Goal: Task Accomplishment & Management: Complete application form

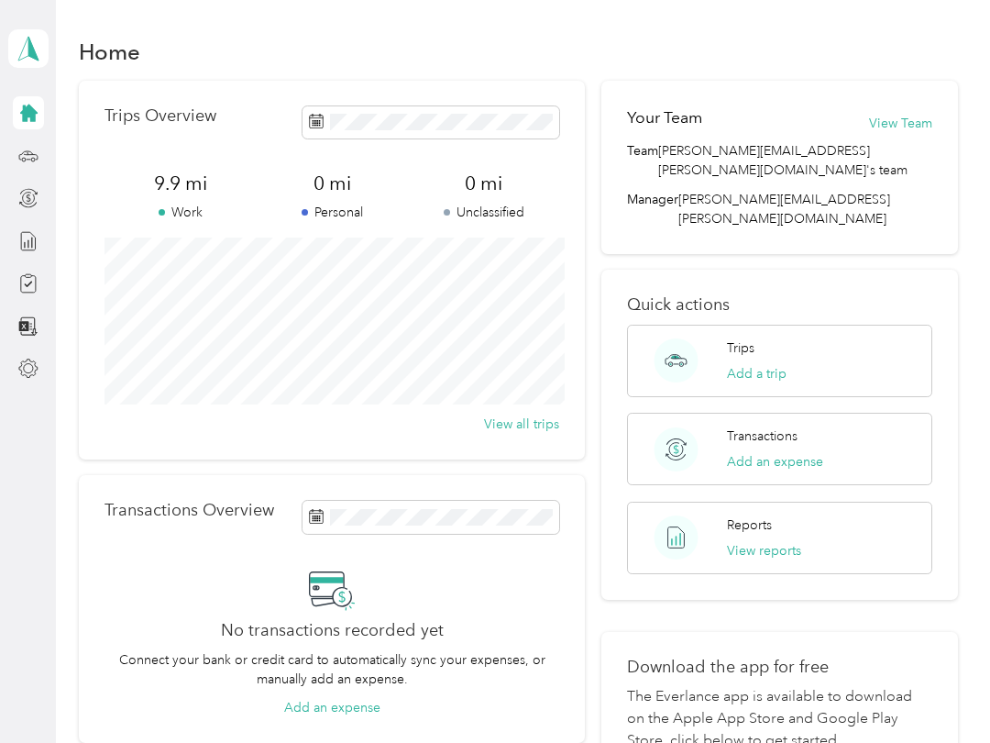
click at [787, 364] on button "Add a trip" at bounding box center [757, 373] width 60 height 19
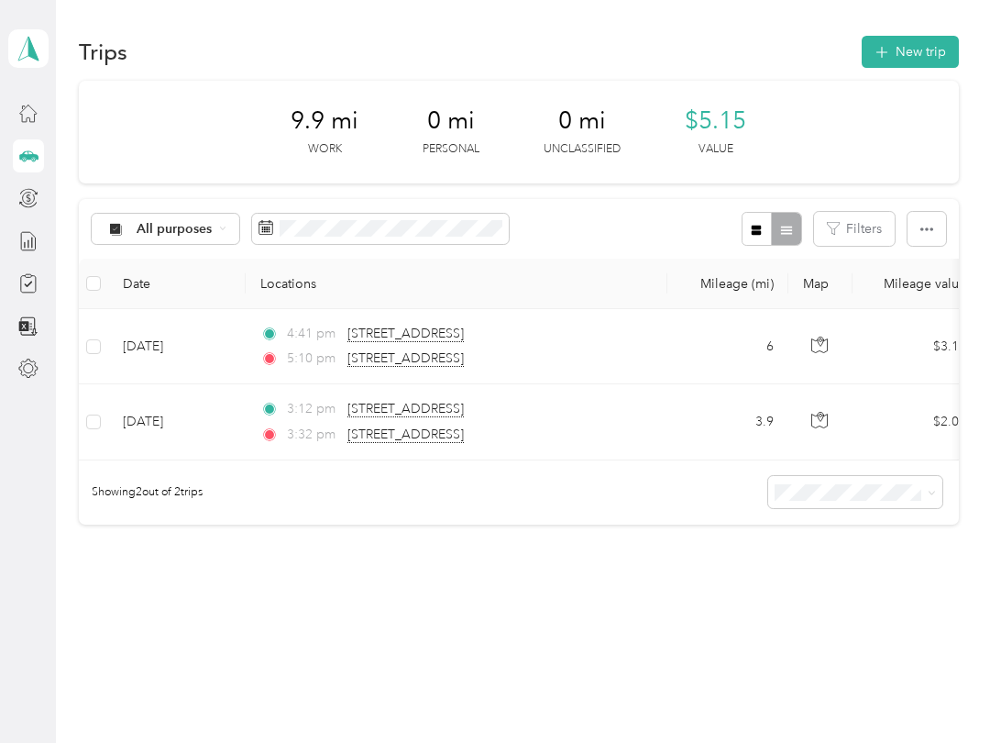
click at [945, 39] on button "New trip" at bounding box center [910, 52] width 97 height 32
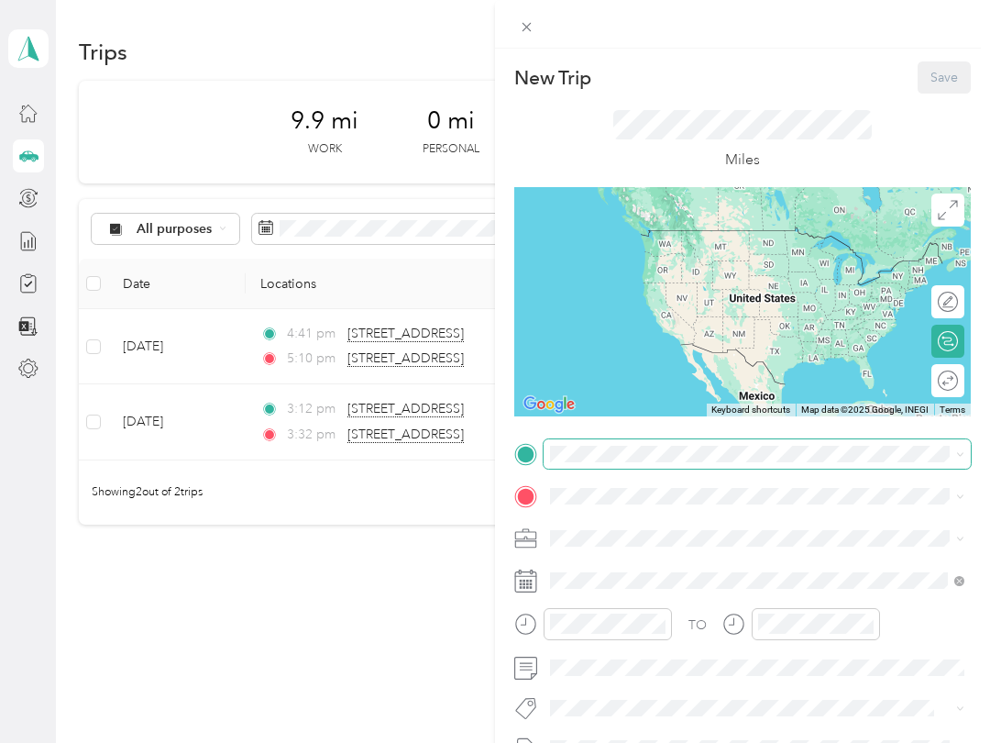
click at [700, 742] on div "New Trip Save This trip cannot be edited because it is either under review, app…" at bounding box center [490, 743] width 981 height 0
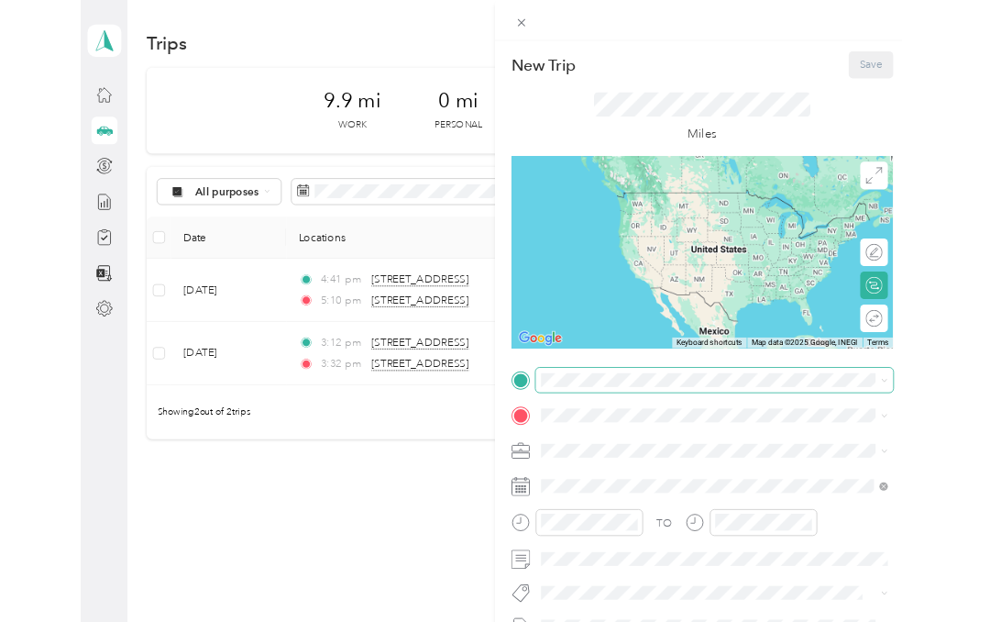
scroll to position [73, 0]
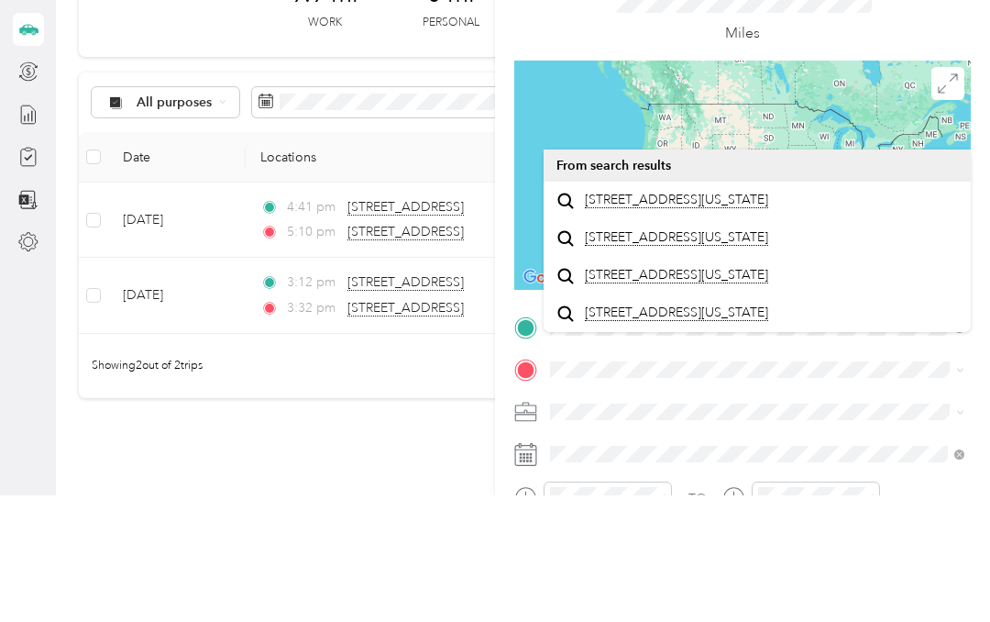
click at [769, 318] on span "[STREET_ADDRESS][US_STATE]" at bounding box center [676, 326] width 183 height 17
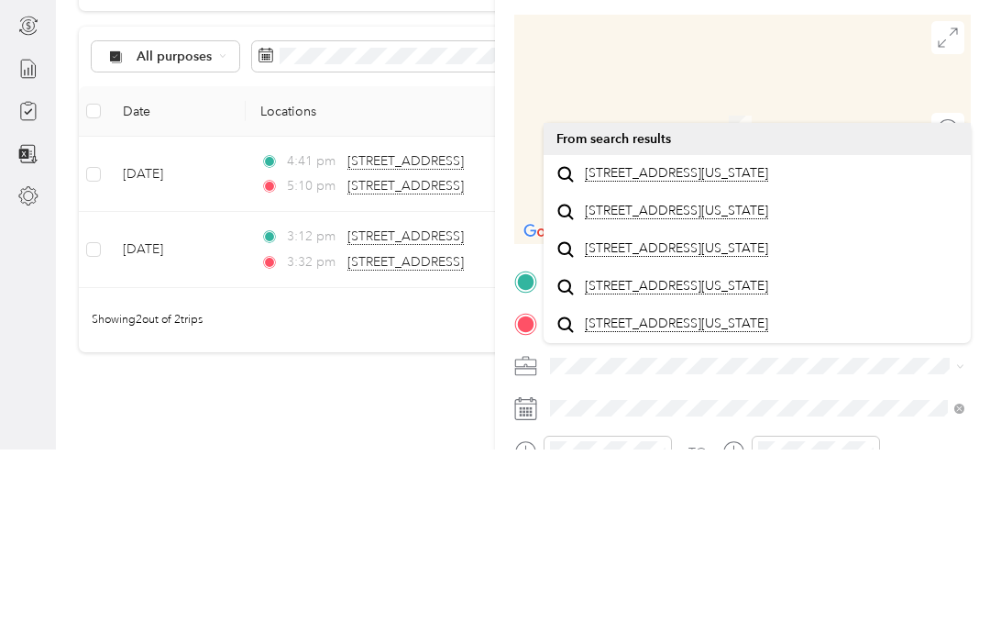
click at [835, 327] on li "[STREET_ADDRESS][US_STATE]" at bounding box center [757, 346] width 427 height 38
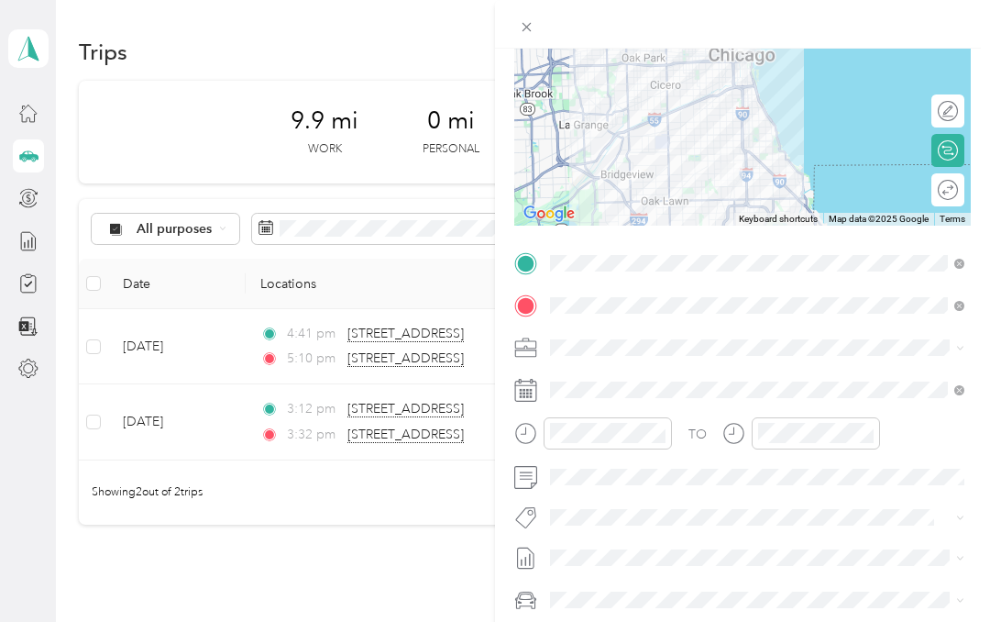
scroll to position [194, 0]
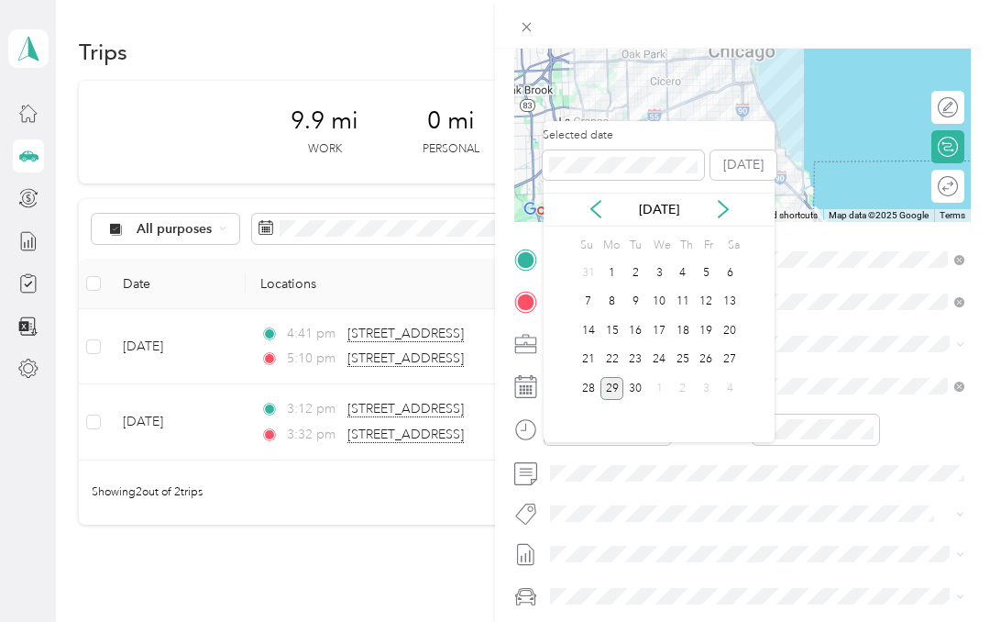
click at [590, 377] on div "28" at bounding box center [589, 388] width 24 height 23
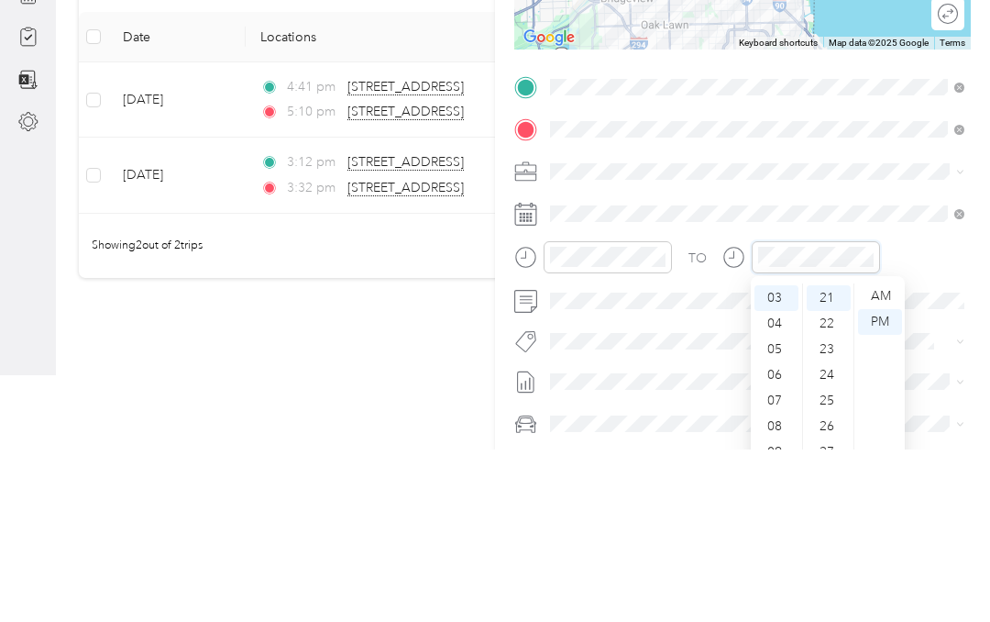
scroll to position [73, 0]
click at [777, 483] on div "04" at bounding box center [777, 496] width 44 height 26
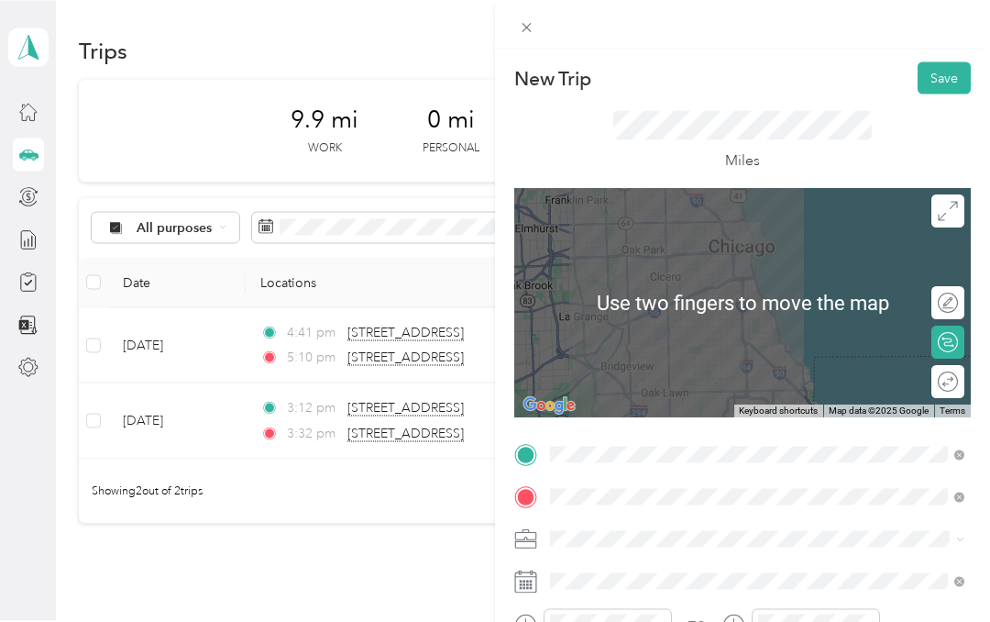
scroll to position [0, 0]
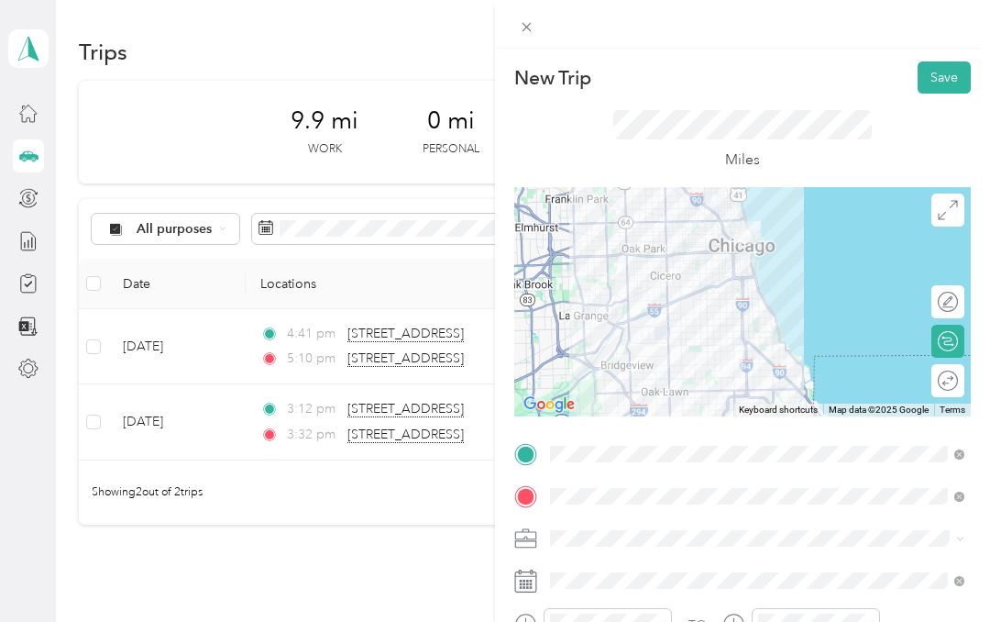
click at [946, 72] on button "Save" at bounding box center [944, 77] width 53 height 32
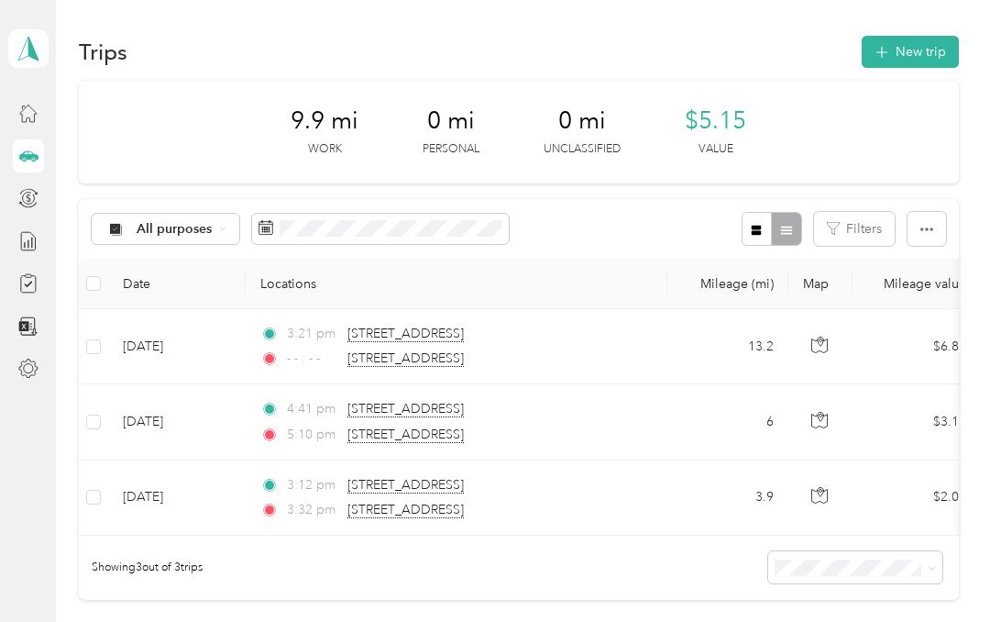
click at [953, 67] on button "New trip" at bounding box center [910, 52] width 97 height 32
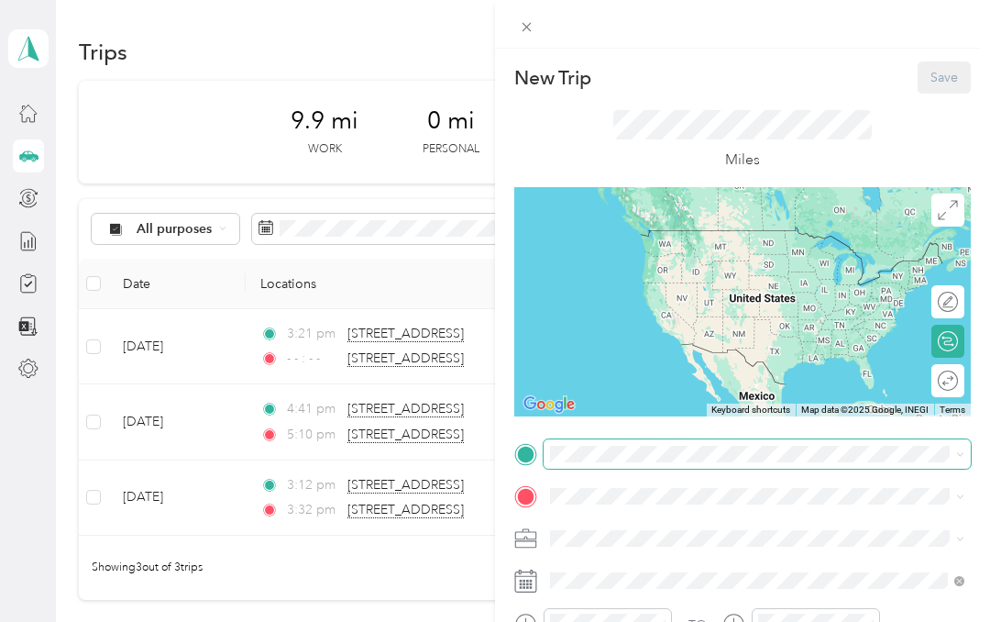
click at [662, 622] on div "New Trip Save This trip cannot be edited because it is either under review, app…" at bounding box center [490, 622] width 981 height 0
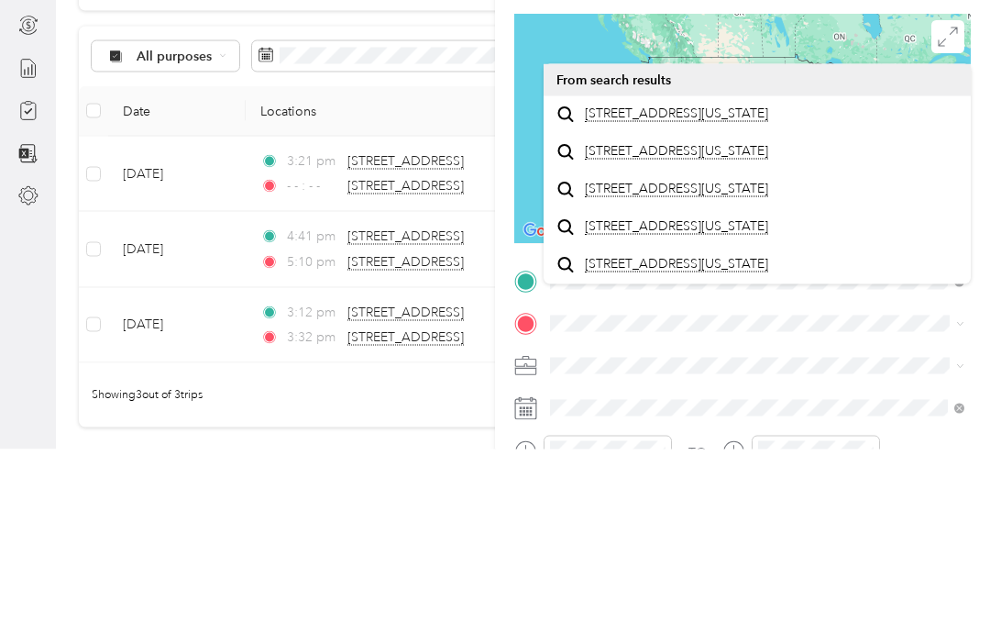
click at [849, 275] on div "[STREET_ADDRESS][US_STATE]" at bounding box center [758, 287] width 402 height 25
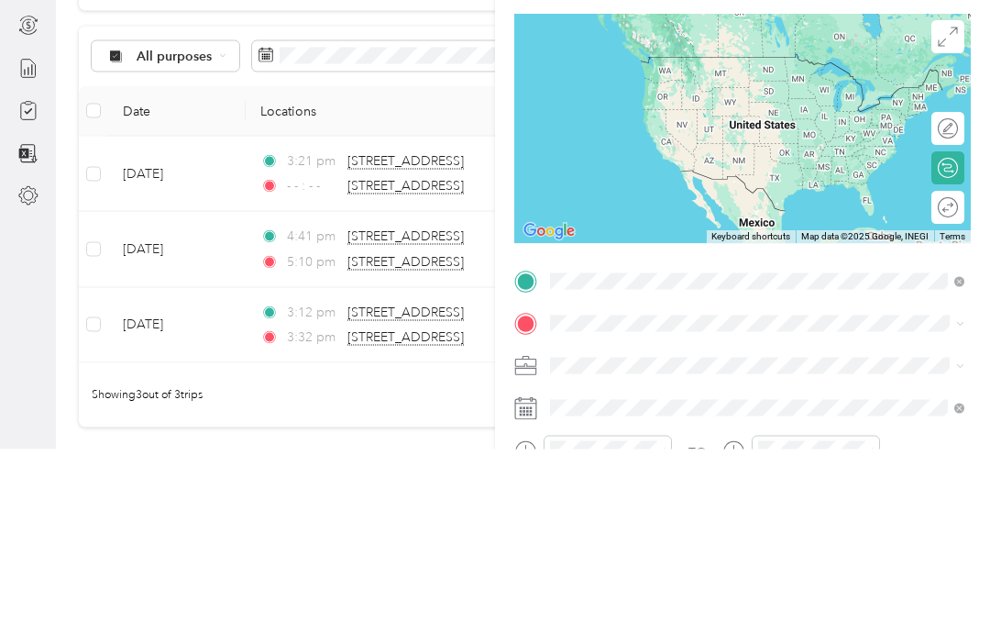
scroll to position [73, 0]
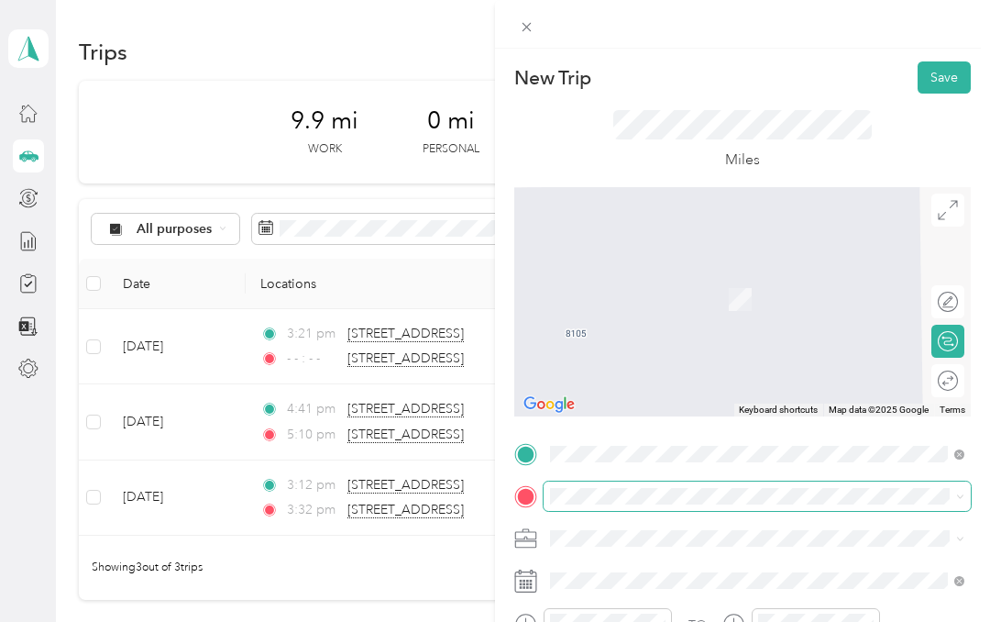
click at [816, 622] on div "New Trip Save This trip cannot be edited because it is either under review, app…" at bounding box center [490, 622] width 981 height 0
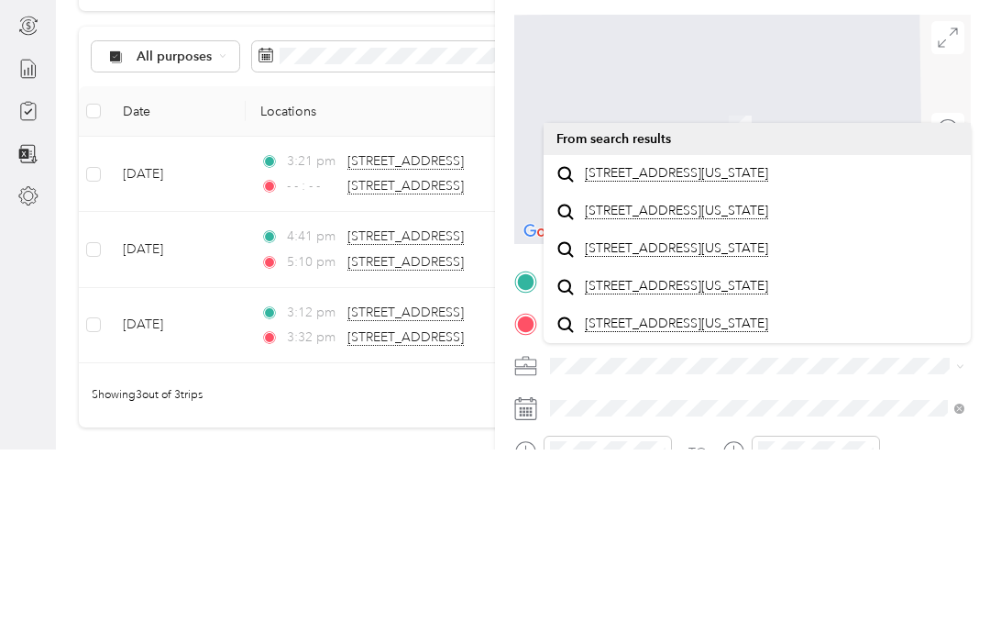
click at [860, 334] on div "[STREET_ADDRESS][US_STATE]" at bounding box center [758, 346] width 402 height 25
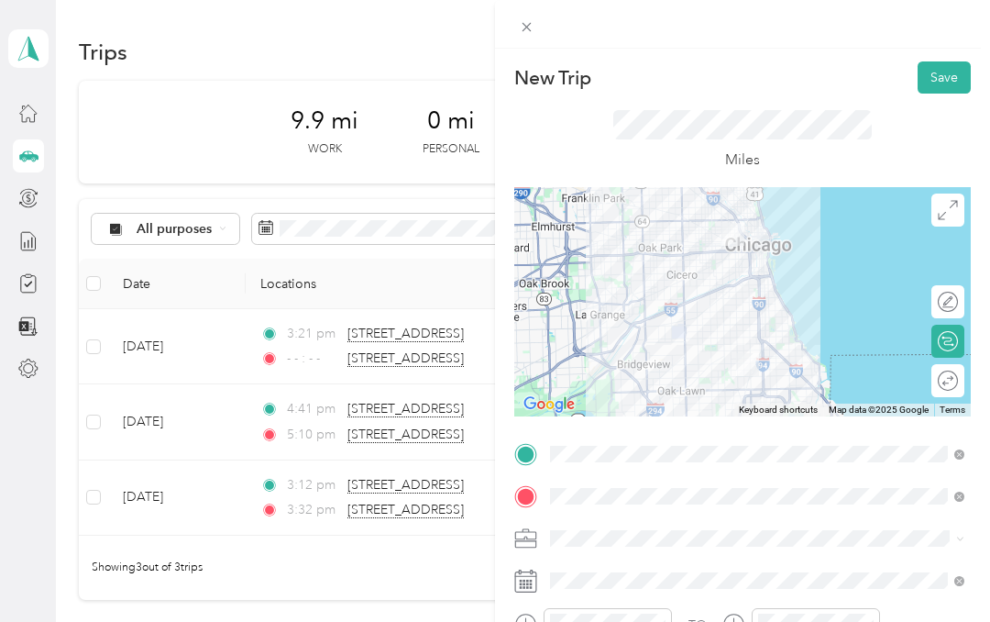
click at [535, 576] on icon at bounding box center [525, 581] width 23 height 23
click at [517, 586] on icon at bounding box center [525, 581] width 23 height 23
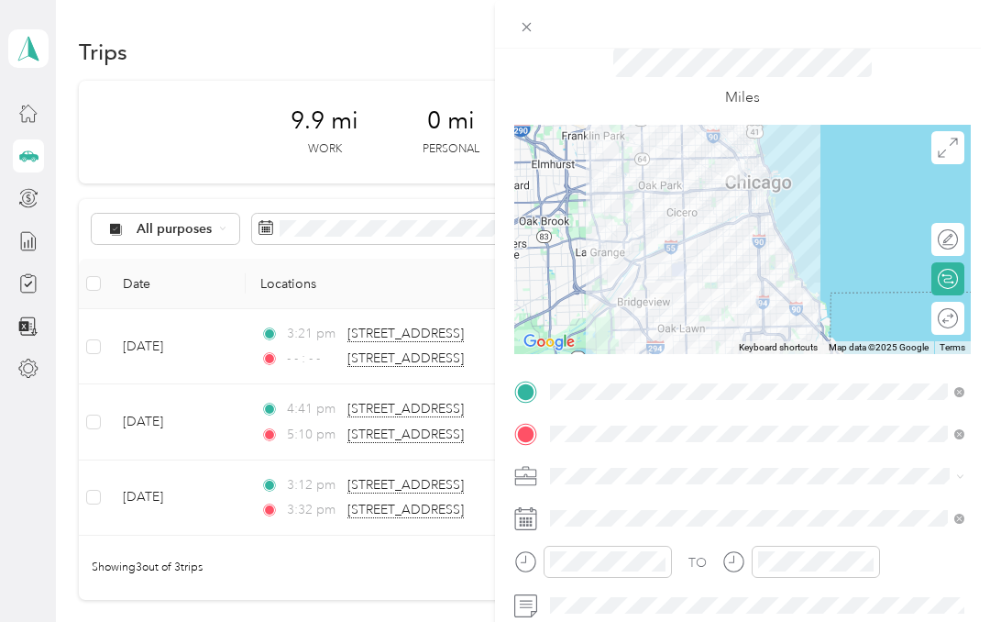
scroll to position [72, 0]
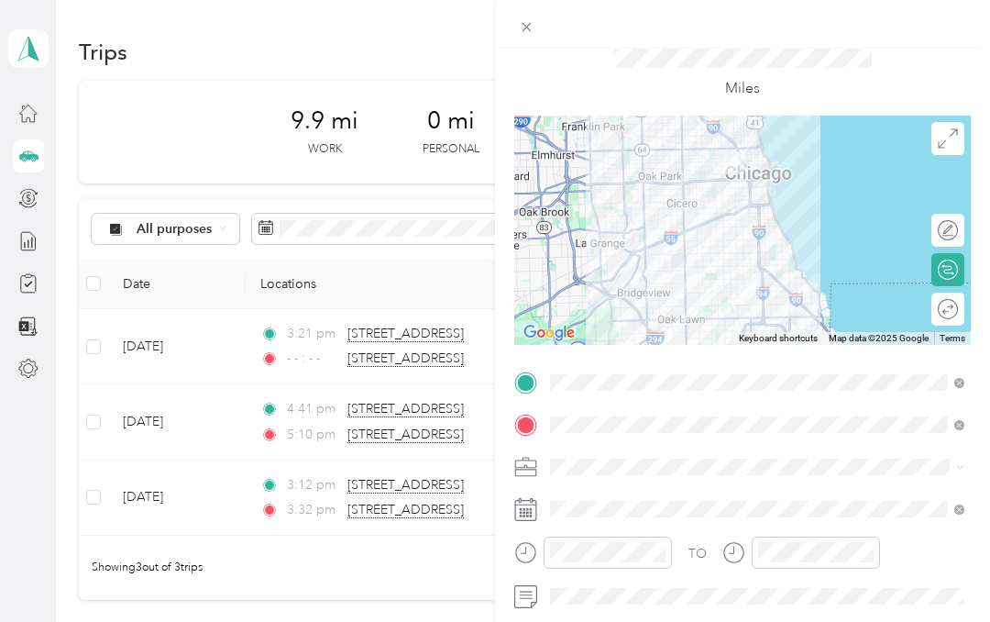
click at [531, 500] on icon at bounding box center [532, 501] width 2 height 4
click at [530, 517] on rect at bounding box center [531, 515] width 3 height 3
click at [531, 521] on icon at bounding box center [525, 511] width 21 height 20
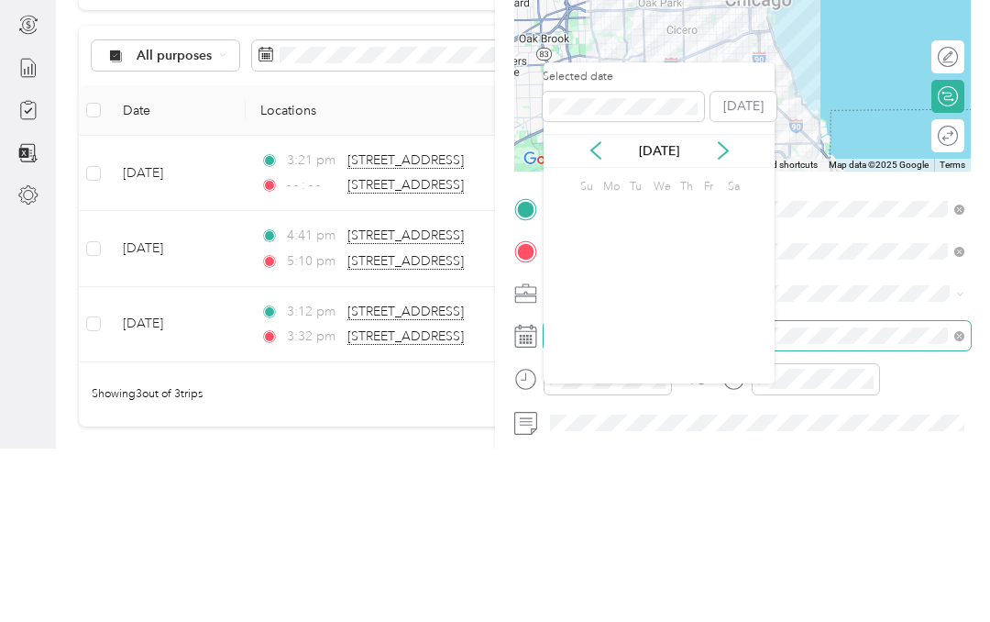
scroll to position [74, 0]
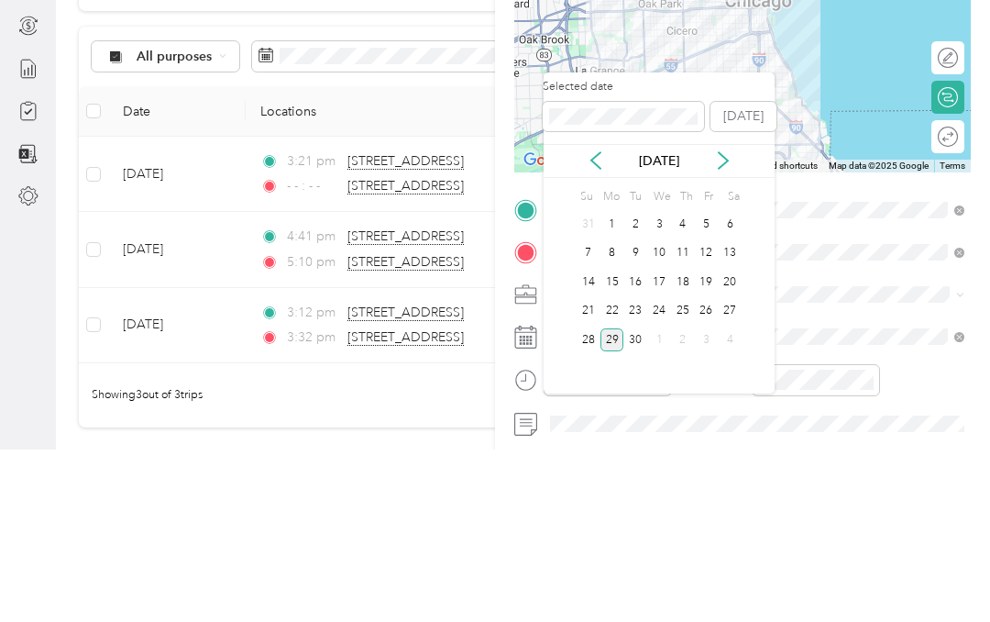
click at [592, 501] on div "28" at bounding box center [589, 512] width 24 height 23
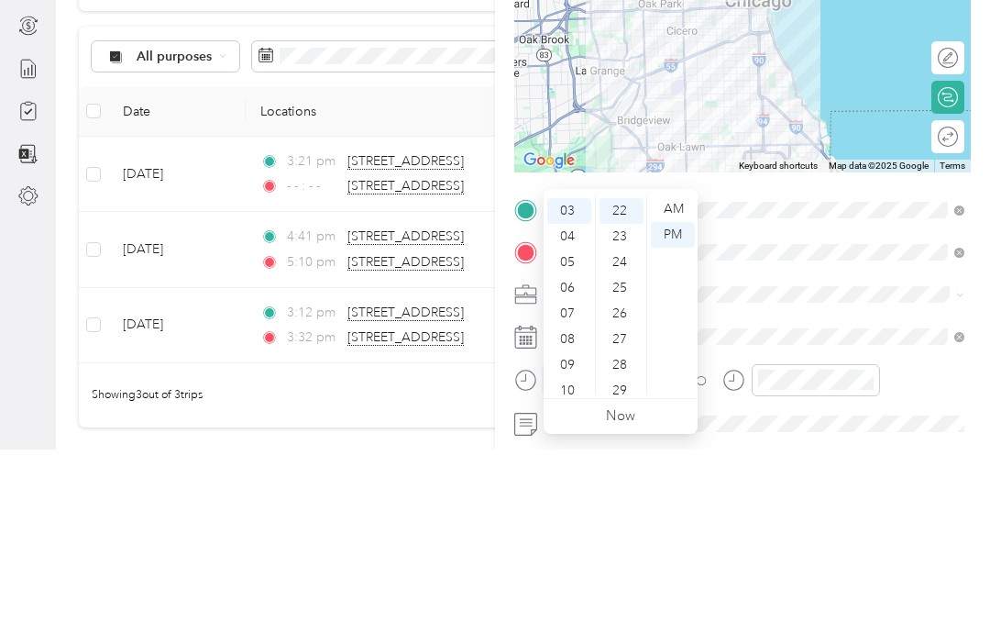
scroll to position [73, 0]
click at [573, 395] on div "04" at bounding box center [570, 408] width 44 height 26
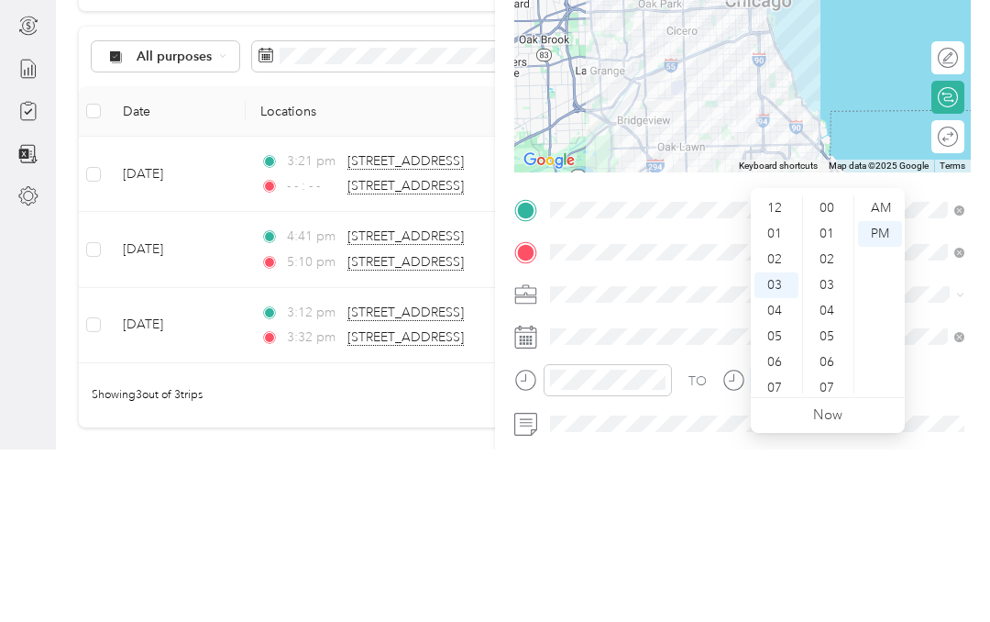
scroll to position [0, 0]
click at [782, 422] on div "05" at bounding box center [777, 435] width 44 height 26
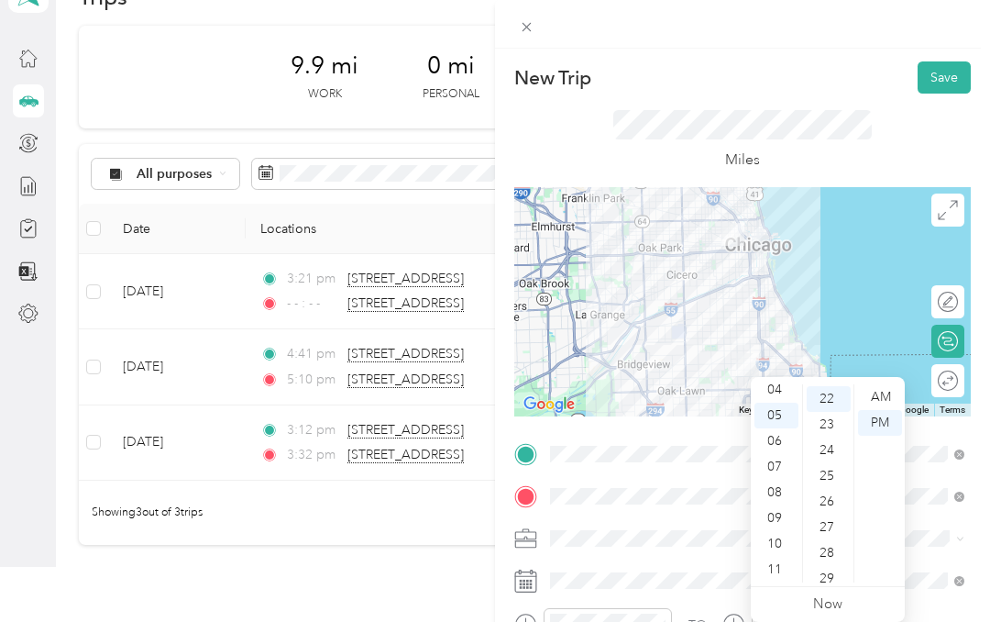
click at [955, 79] on button "Save" at bounding box center [944, 77] width 53 height 32
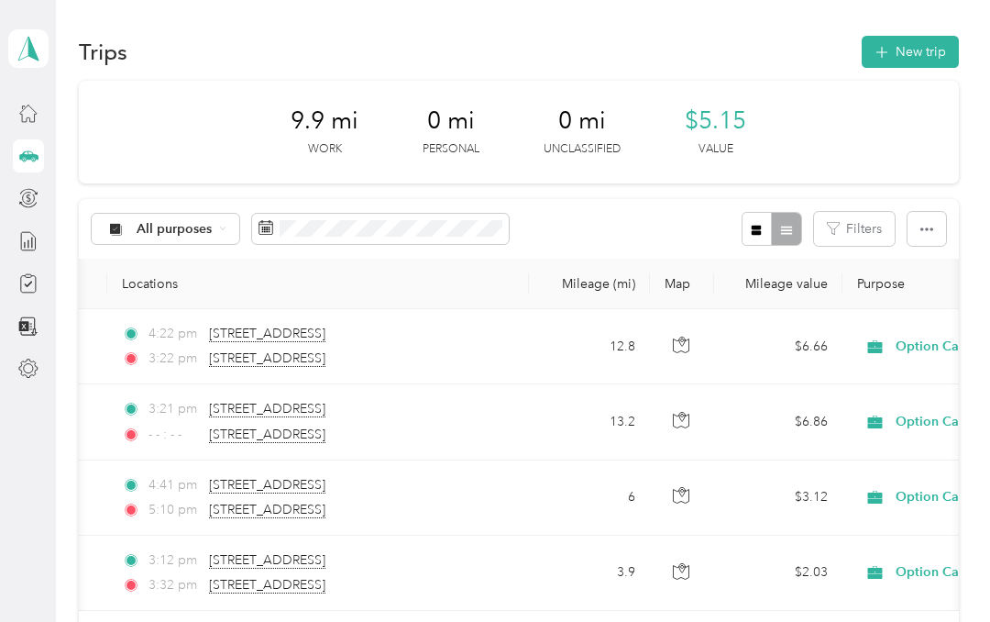
click at [41, 185] on div at bounding box center [28, 198] width 31 height 33
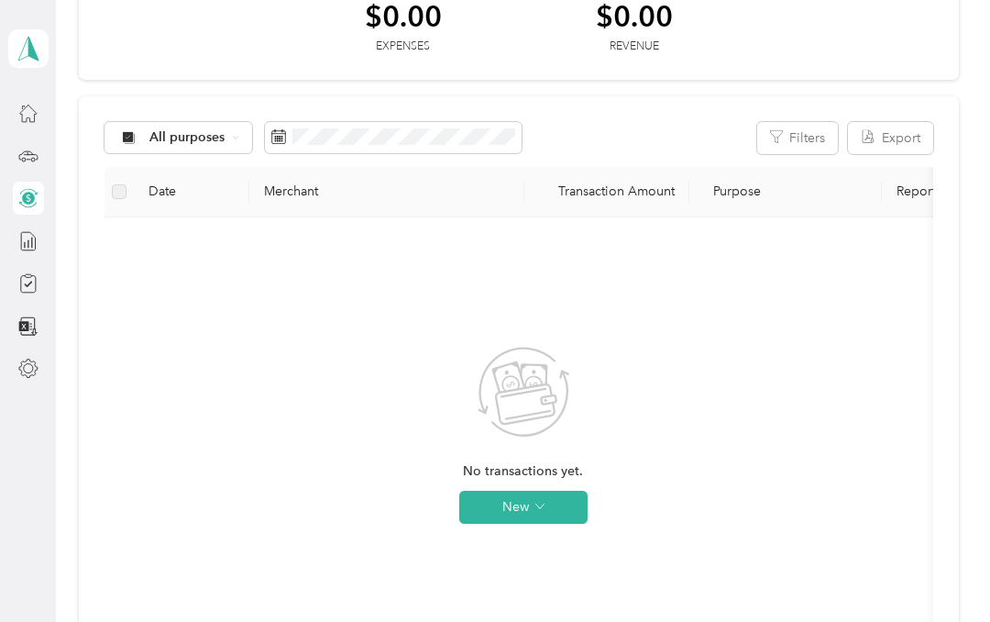
scroll to position [118, 0]
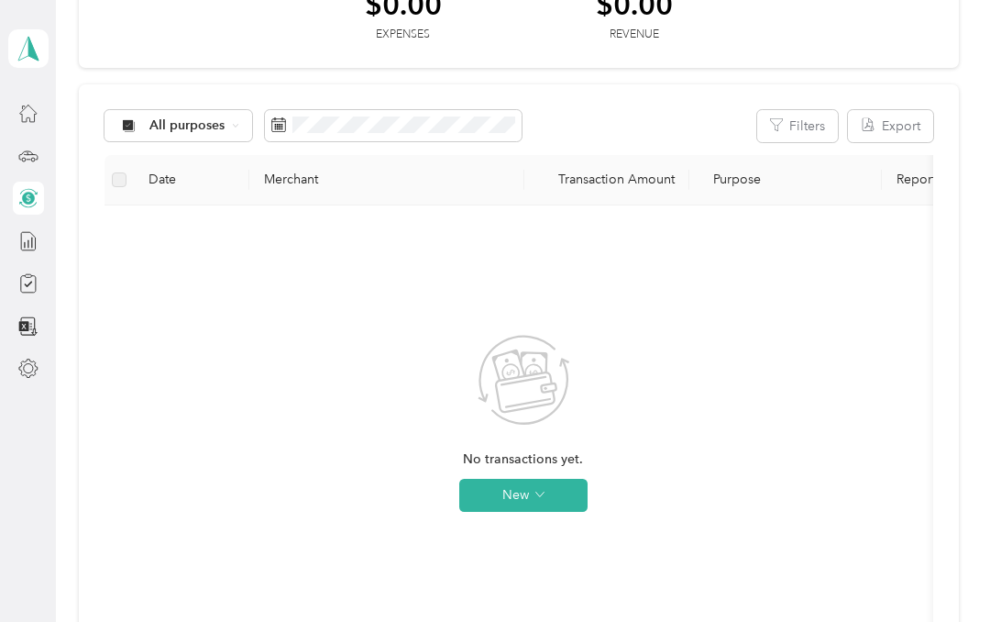
click at [519, 492] on button "New" at bounding box center [523, 495] width 128 height 33
click at [313, 335] on div "No transactions yet. New" at bounding box center [523, 438] width 809 height 437
click at [28, 283] on icon at bounding box center [28, 283] width 20 height 20
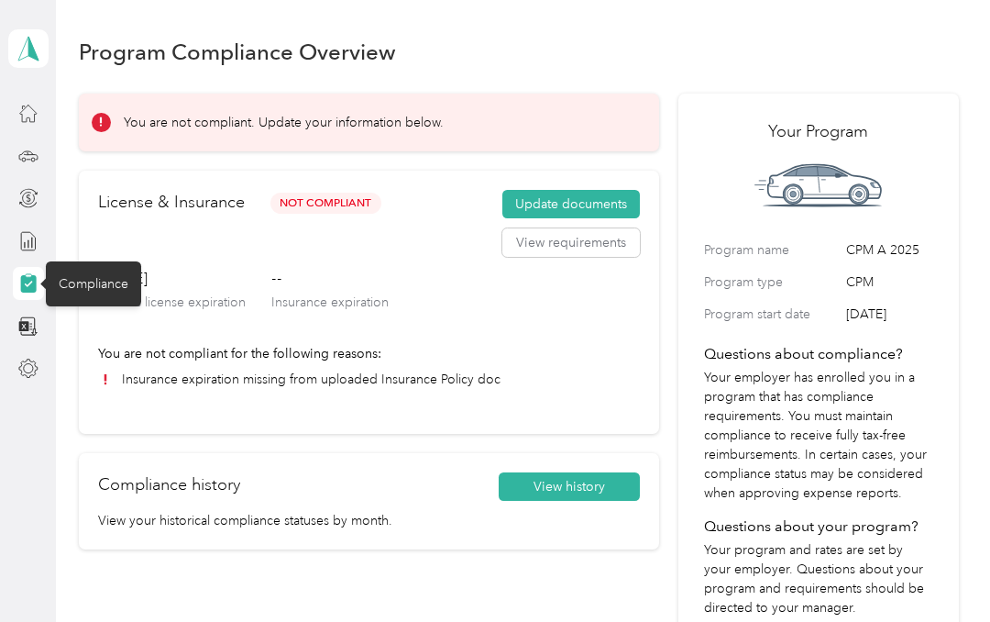
click at [630, 197] on button "Update documents" at bounding box center [572, 204] width 138 height 29
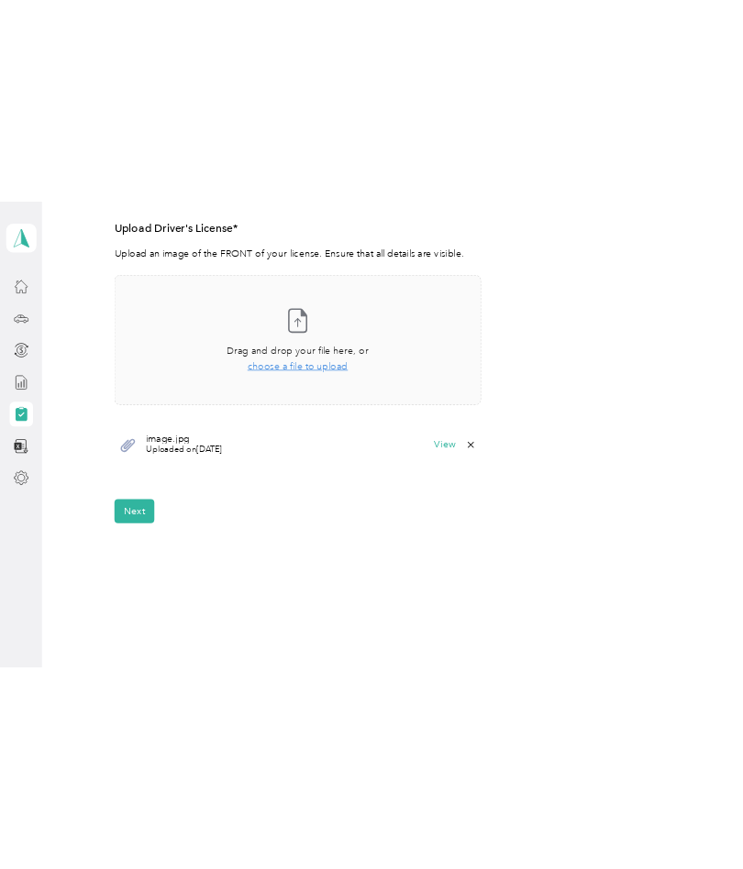
scroll to position [504, 0]
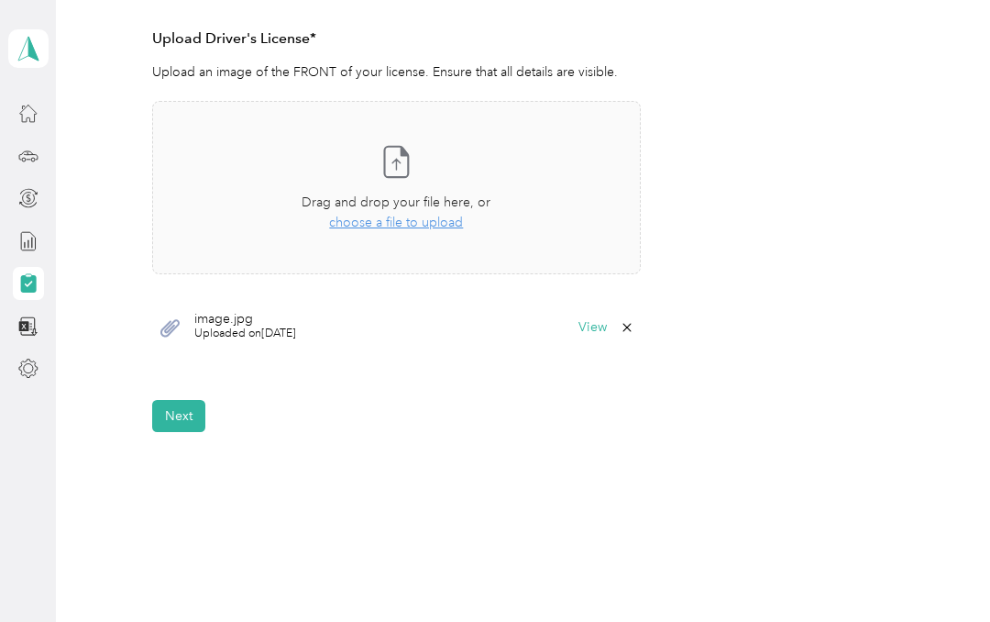
click at [182, 426] on button "Next" at bounding box center [178, 416] width 53 height 32
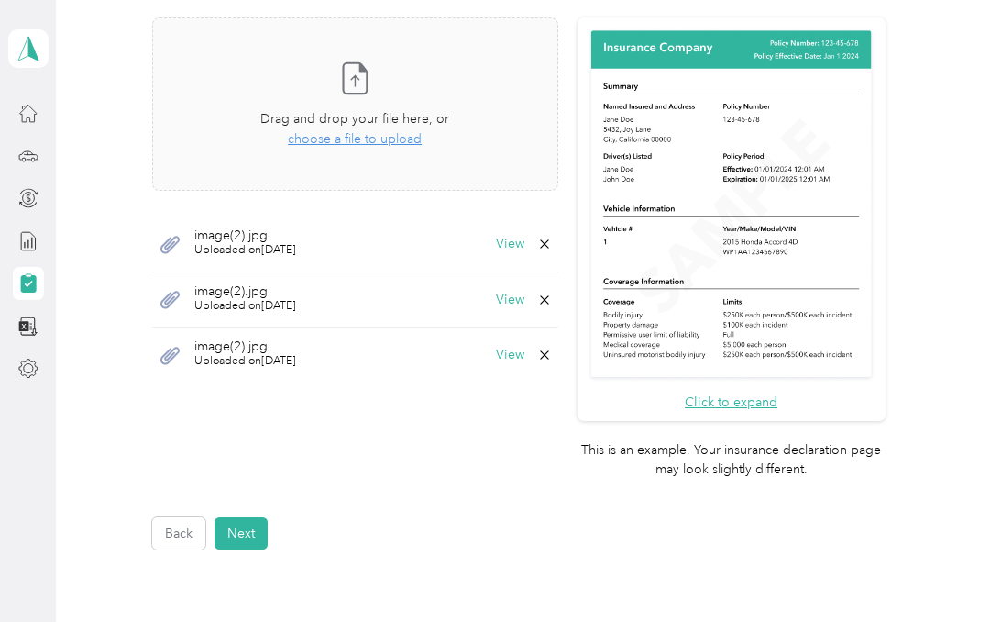
click at [525, 238] on button "View" at bounding box center [510, 244] width 28 height 13
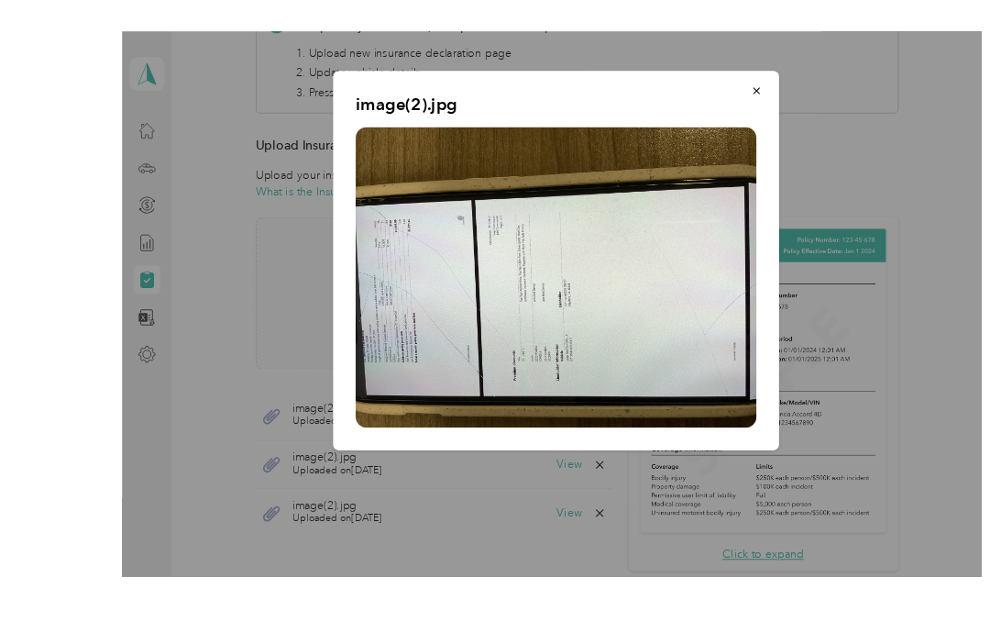
scroll to position [31, 0]
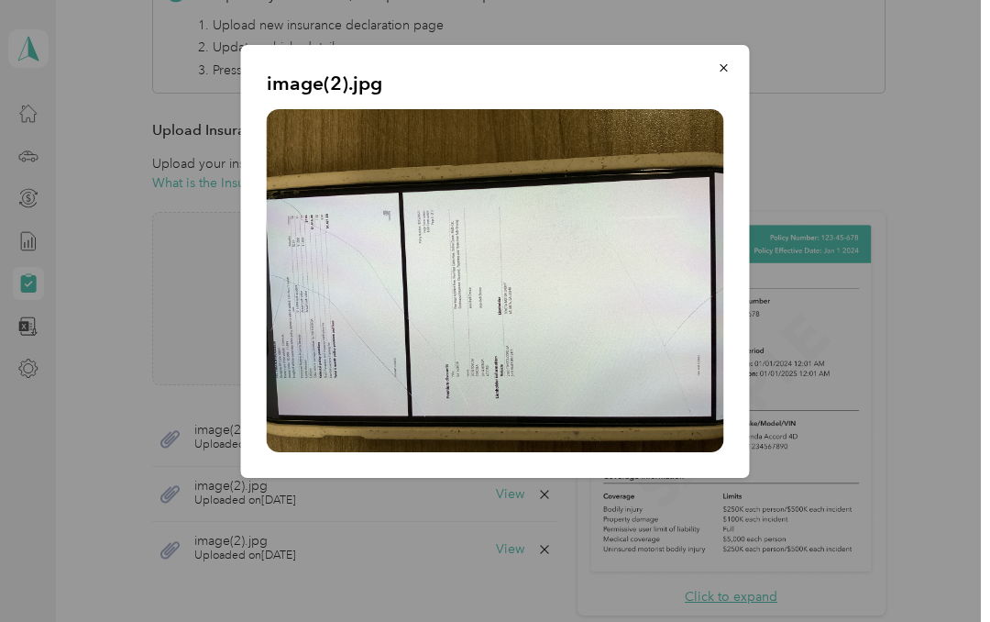
click at [719, 75] on button "button" at bounding box center [724, 67] width 39 height 32
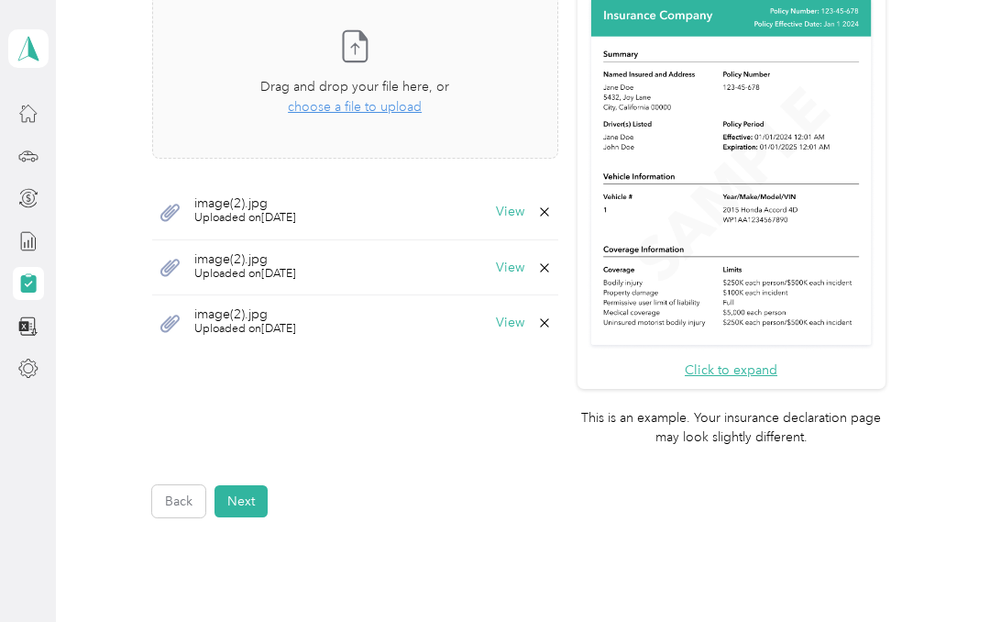
scroll to position [452, 0]
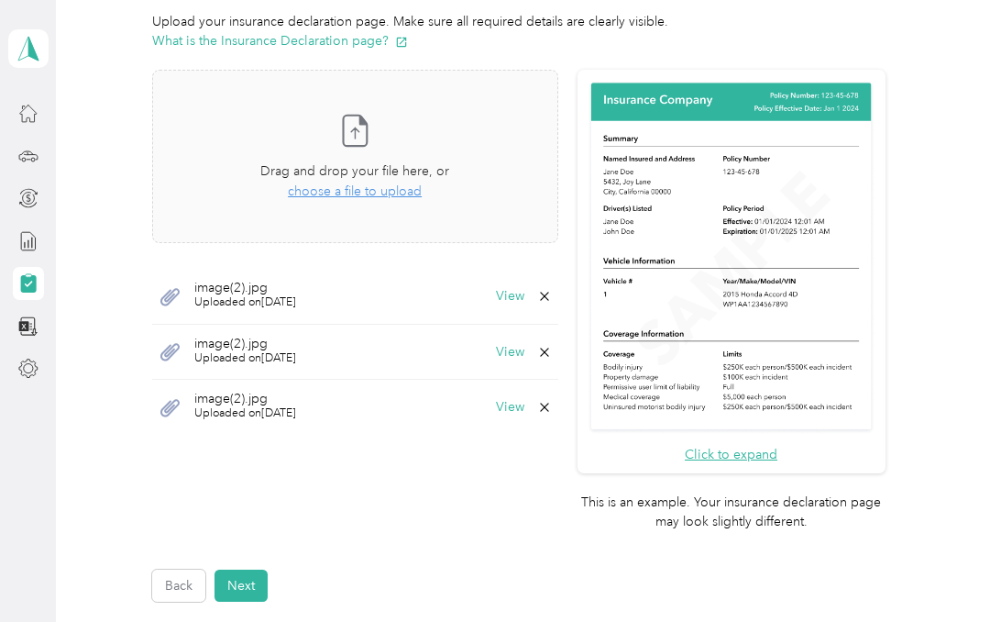
click at [599, 570] on div "Back Next" at bounding box center [519, 586] width 734 height 32
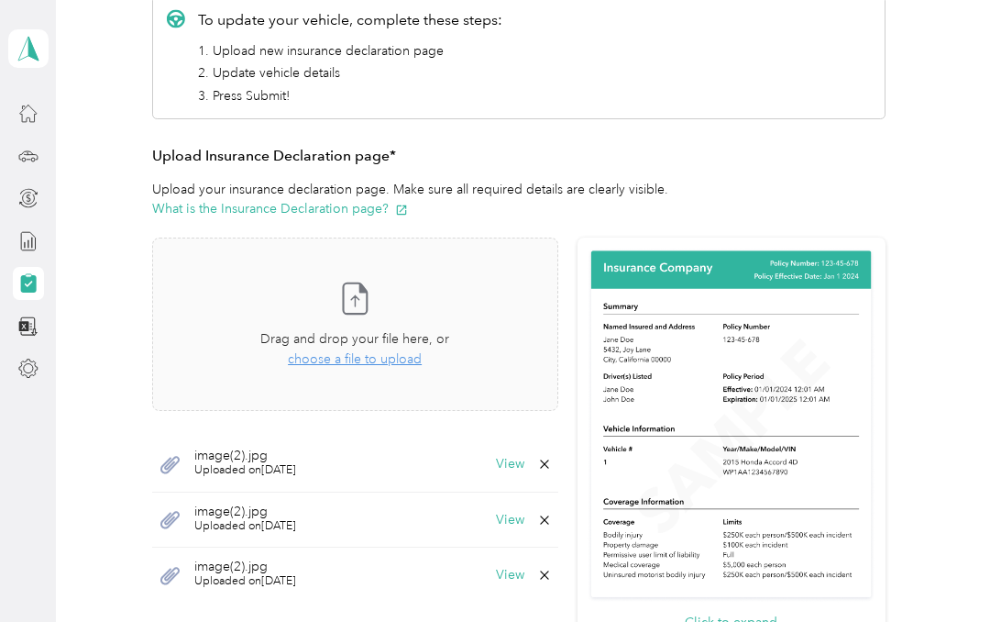
scroll to position [282, 0]
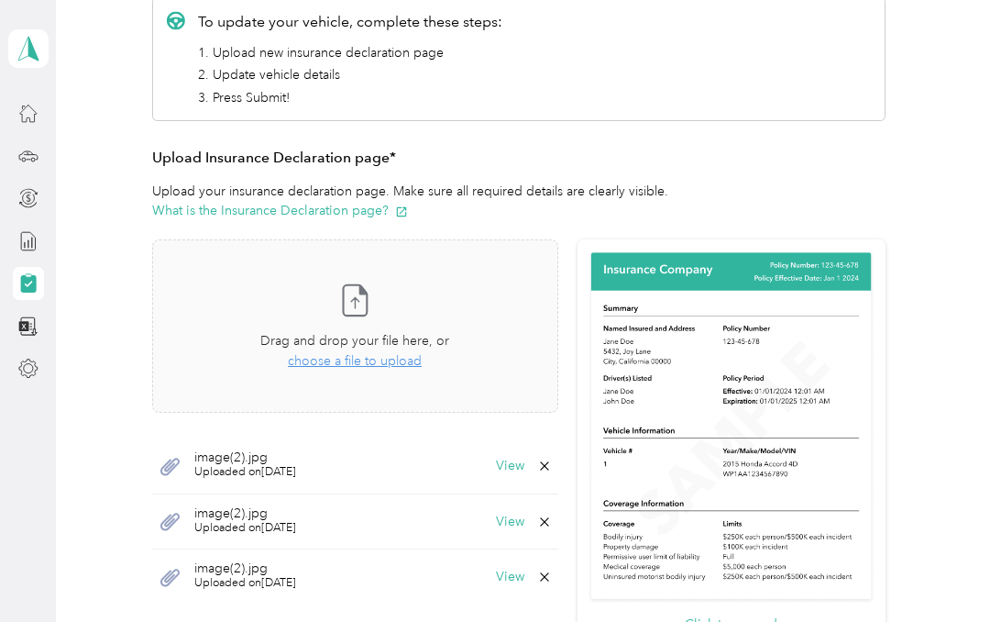
click at [405, 350] on div "Take a photo or choose a photo from your library Drag and drop your file here, …" at bounding box center [355, 326] width 375 height 142
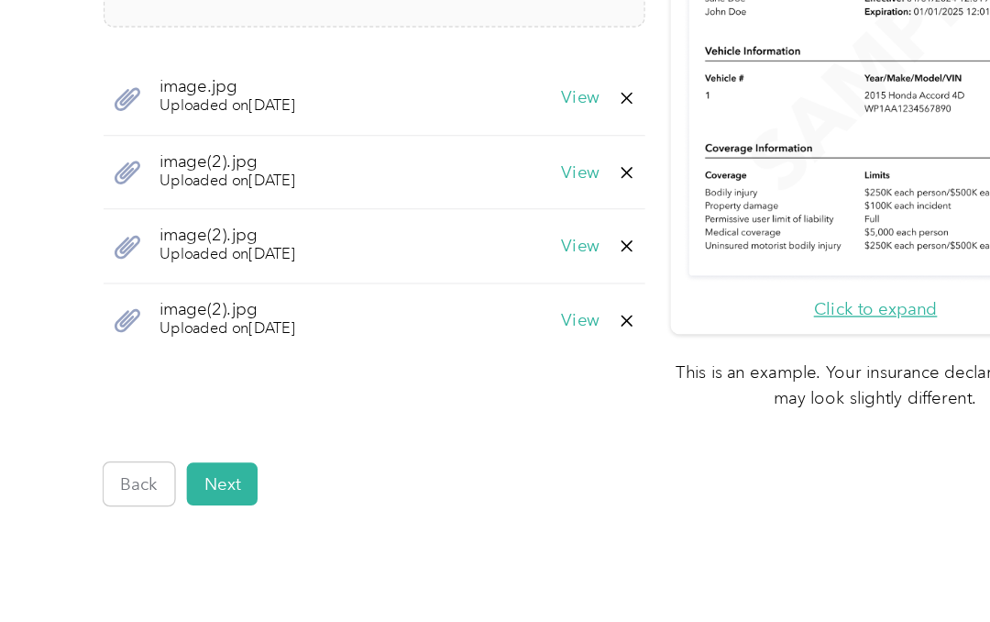
scroll to position [585, 0]
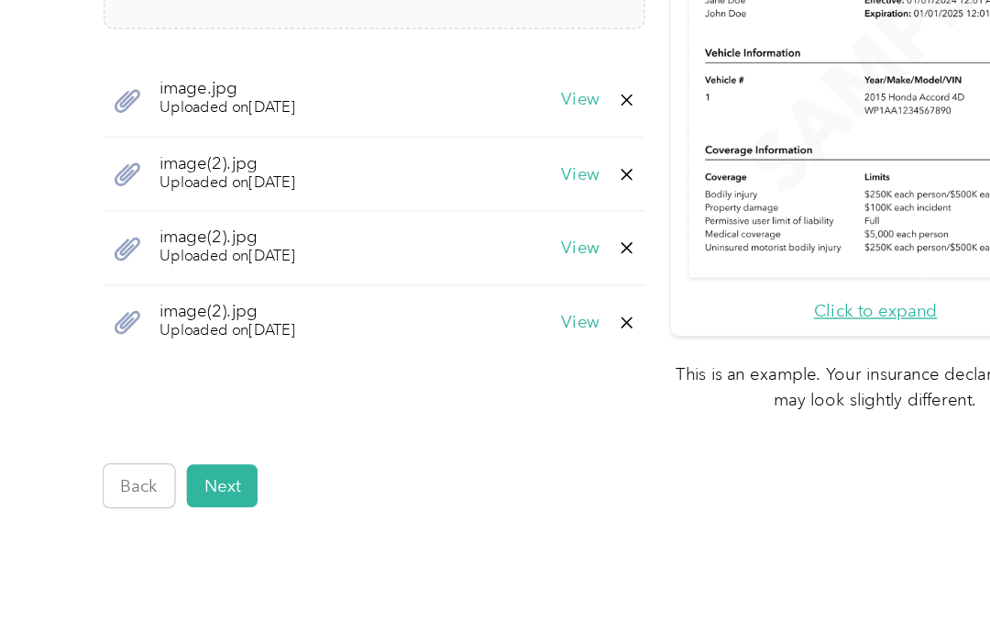
click at [215, 437] on button "Next" at bounding box center [241, 453] width 53 height 32
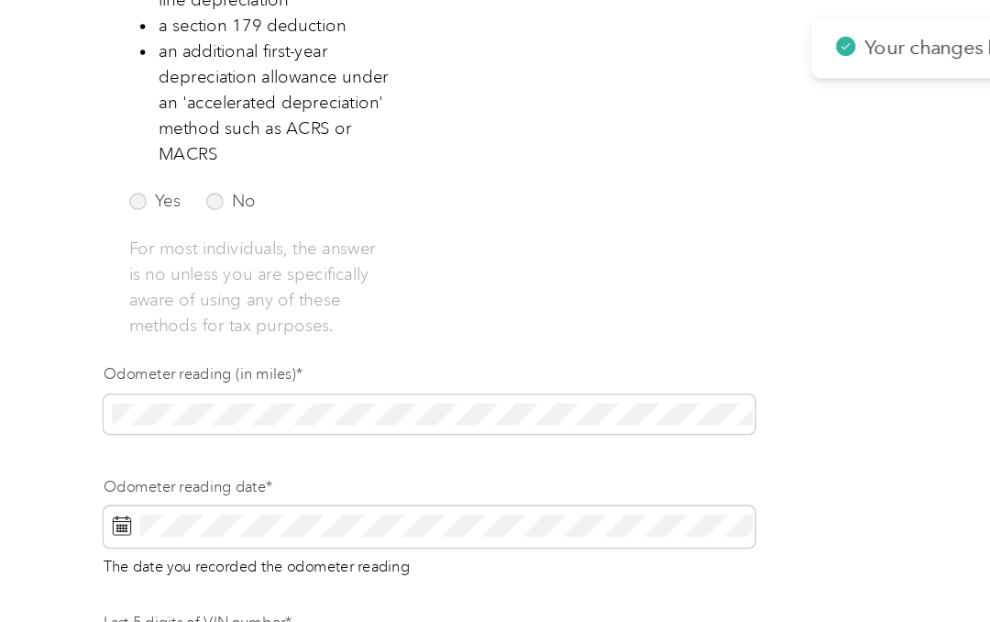
scroll to position [436, 0]
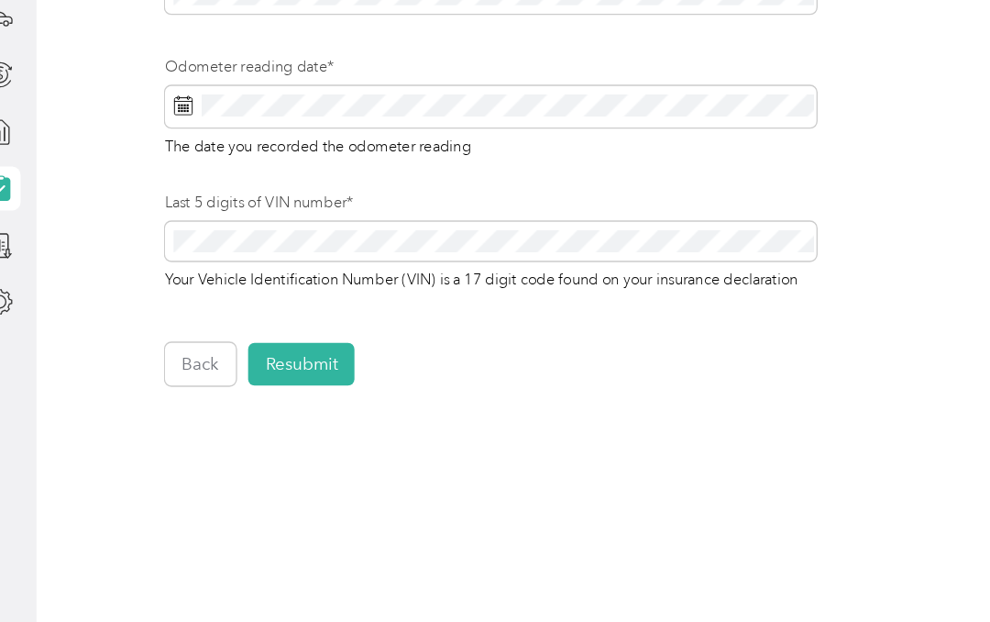
click at [243, 399] on button "Resubmit" at bounding box center [255, 415] width 80 height 32
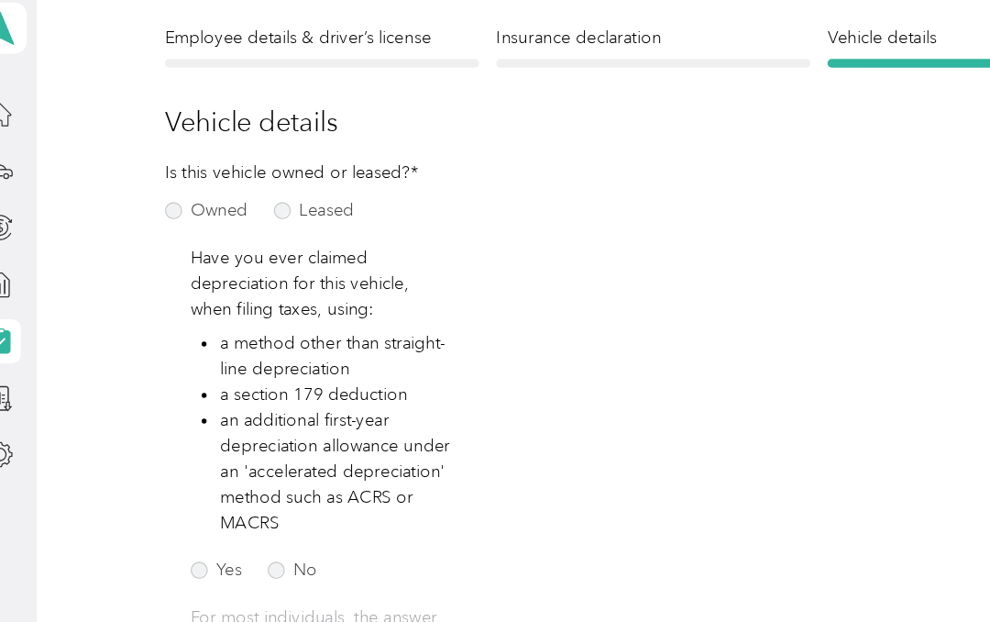
scroll to position [22, 0]
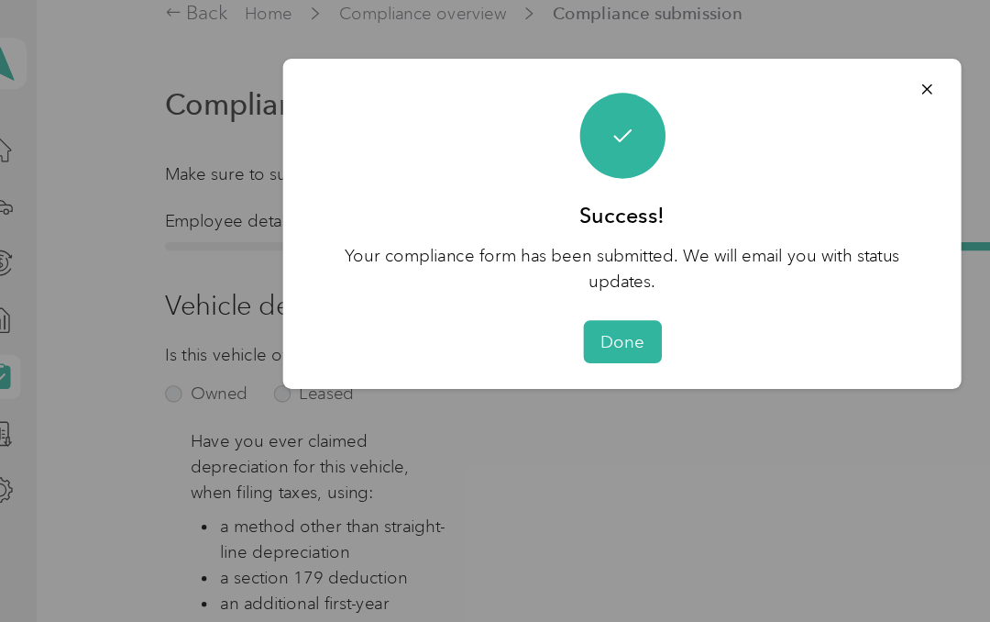
click at [473, 263] on button "Done" at bounding box center [495, 257] width 59 height 32
